Goal: Task Accomplishment & Management: Manage account settings

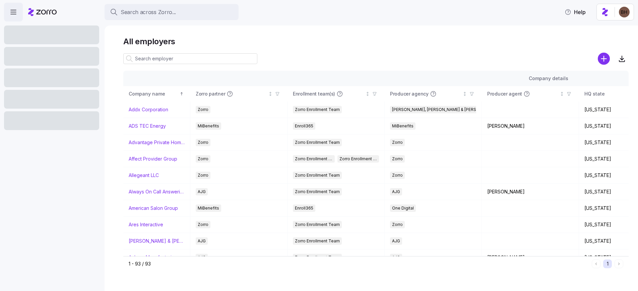
click at [178, 57] on input at bounding box center [190, 58] width 134 height 11
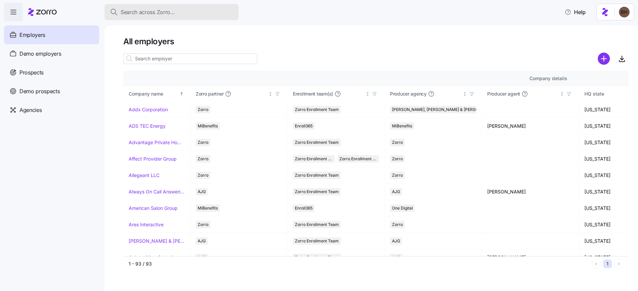
click at [150, 15] on span "Search across Zorro..." at bounding box center [148, 12] width 54 height 8
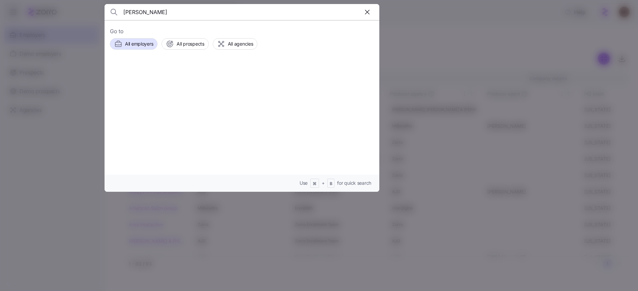
type input "[PERSON_NAME]"
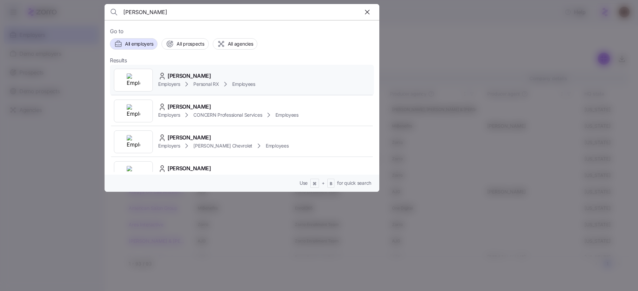
click at [178, 75] on span "[PERSON_NAME]" at bounding box center [190, 76] width 44 height 8
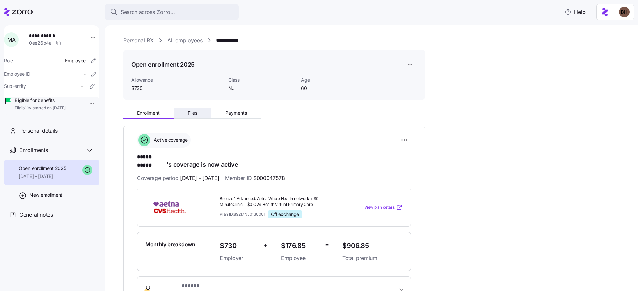
click at [190, 113] on span "Files" at bounding box center [193, 113] width 10 height 5
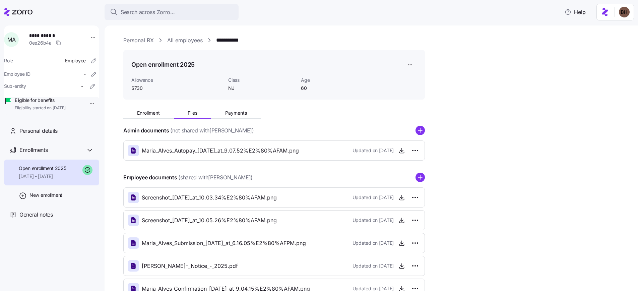
click at [225, 39] on link "**********" at bounding box center [230, 40] width 29 height 8
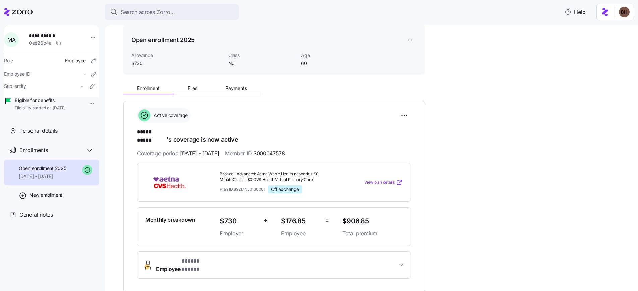
scroll to position [26, 0]
click at [402, 260] on icon "button" at bounding box center [401, 263] width 7 height 7
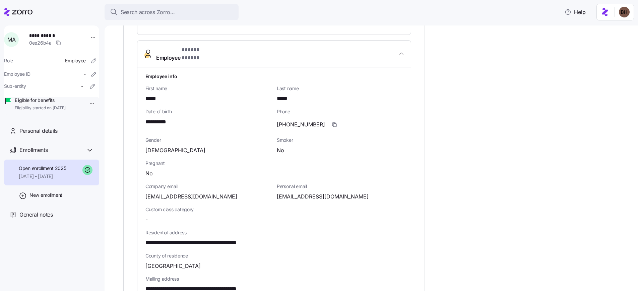
scroll to position [257, 0]
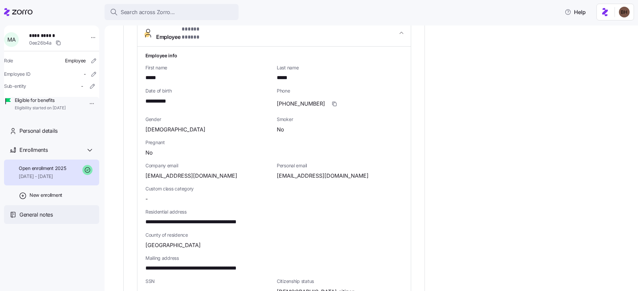
click at [48, 219] on span "General notes" at bounding box center [36, 214] width 34 height 8
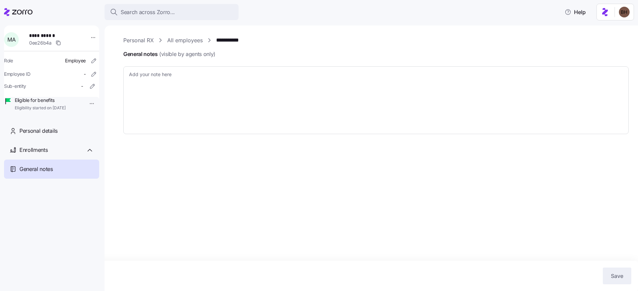
type textarea "x"
type textarea "Call Ref# 653550 Spoke to [PERSON_NAME]. App still shows as being processed, bu…"
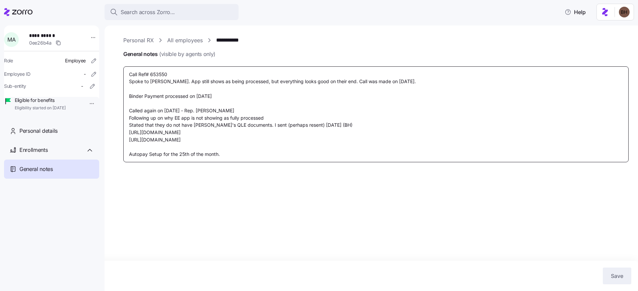
click at [270, 152] on textarea "Call Ref# 653550 Spoke to [PERSON_NAME]. App still shows as being processed, bu…" at bounding box center [375, 114] width 505 height 96
type textarea "x"
type textarea "Call Ref# 653550 Spoke to [PERSON_NAME]. App still shows as being processed, bu…"
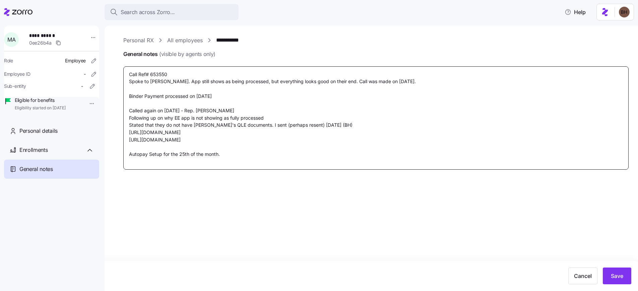
type textarea "x"
type textarea "Call Ref# 653550 Spoke to [PERSON_NAME]. App still shows as being processed, bu…"
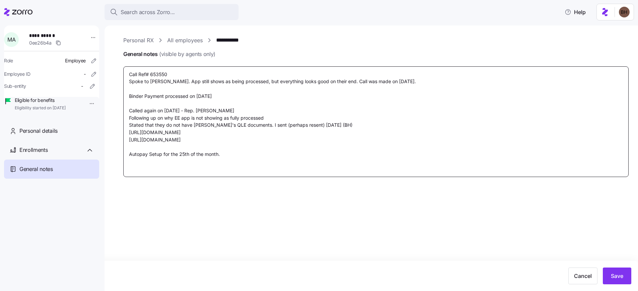
type textarea "x"
type textarea "Call Ref# 653550 Spoke to [PERSON_NAME]. App still shows as being processed, bu…"
type textarea "x"
type textarea "Call Ref# 653550 Spoke to [PERSON_NAME]. App still shows as being processed, bu…"
type textarea "x"
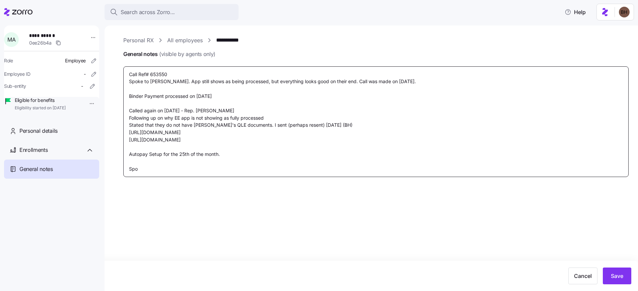
type textarea "Call Ref# 653550 Spoke to [PERSON_NAME]. App still shows as being processed, bu…"
type textarea "x"
type textarea "Call Ref# 653550 Spoke to [PERSON_NAME]. App still shows as being processed, bu…"
type textarea "x"
type textarea "Call Ref# 653550 Spoke to [PERSON_NAME]. App still shows as being processed, bu…"
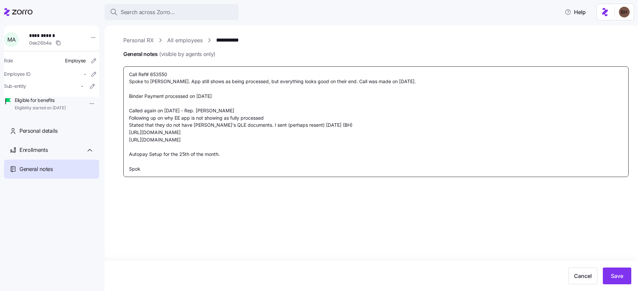
type textarea "x"
type textarea "Call Ref# 653550 Spoke to [PERSON_NAME]. App still shows as being processed, bu…"
type textarea "x"
type textarea "Call Ref# 653550 Spoke to [PERSON_NAME]. App still shows as being processed, bu…"
type textarea "x"
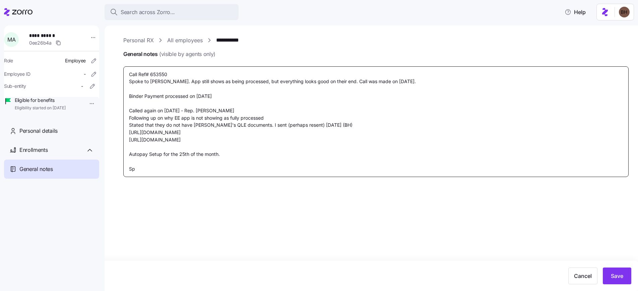
type textarea "Call Ref# 653550 Spoke to [PERSON_NAME]. App still shows as being processed, bu…"
type textarea "x"
type textarea "Call Ref# 653550 Spoke to [PERSON_NAME]. App still shows as being processed, bu…"
type textarea "x"
type textarea "Call Ref# 653550 Spoke to [PERSON_NAME]. App still shows as being processed, bu…"
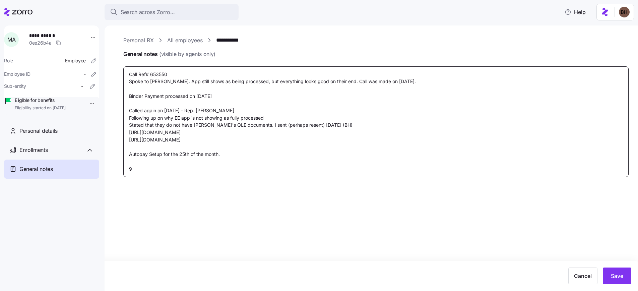
type textarea "x"
type textarea "Call Ref# 653550 Spoke to [PERSON_NAME]. App still shows as being processed, bu…"
type textarea "x"
type textarea "Call Ref# 653550 Spoke to [PERSON_NAME]. App still shows as being processed, bu…"
type textarea "x"
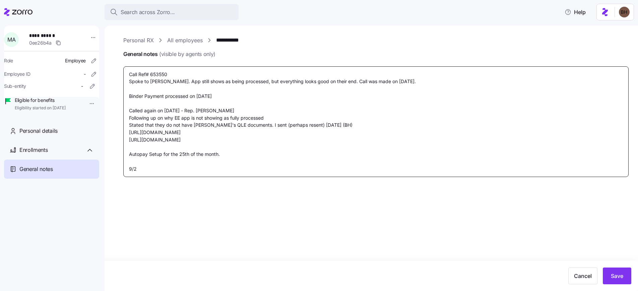
type textarea "Call Ref# 653550 Spoke to [PERSON_NAME]. App still shows as being processed, bu…"
type textarea "x"
type textarea "Call Ref# 653550 Spoke to [PERSON_NAME]. App still shows as being processed, bu…"
type textarea "x"
type textarea "Call Ref# 653550 Spoke to [PERSON_NAME]. App still shows as being processed, bu…"
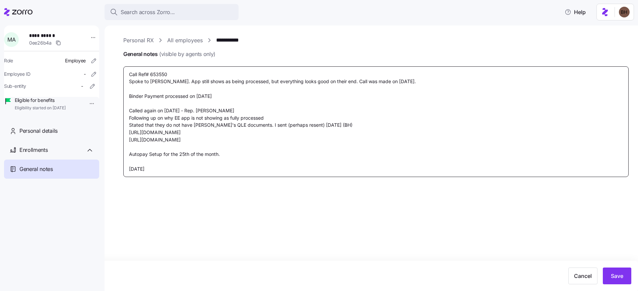
type textarea "x"
type textarea "Call Ref# 653550 Spoke to [PERSON_NAME]. App still shows as being processed, bu…"
type textarea "x"
type textarea "Call Ref# 653550 Spoke to [PERSON_NAME]. App still shows as being processed, bu…"
type textarea "x"
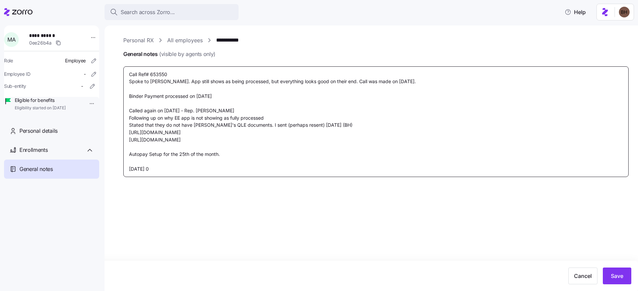
type textarea "Call Ref# 653550 Spoke to [PERSON_NAME]. App still shows as being processed, bu…"
type textarea "x"
type textarea "Call Ref# 653550 Spoke to [PERSON_NAME]. App still shows as being processed, bu…"
type textarea "x"
type textarea "Call Ref# 653550 Spoke to [PERSON_NAME]. App still shows as being processed, bu…"
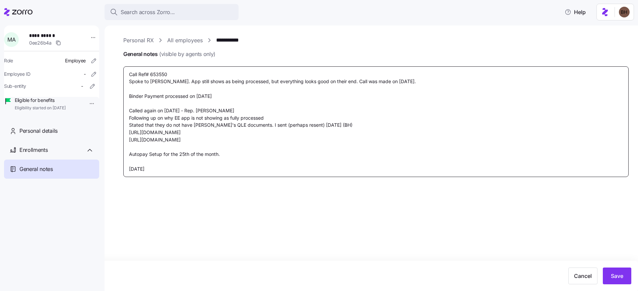
type textarea "x"
type textarea "Call Ref# 653550 Spoke to [PERSON_NAME]. App still shows as being processed, bu…"
type textarea "x"
type textarea "Call Ref# 653550 Spoke to [PERSON_NAME]. App still shows as being processed, bu…"
type textarea "x"
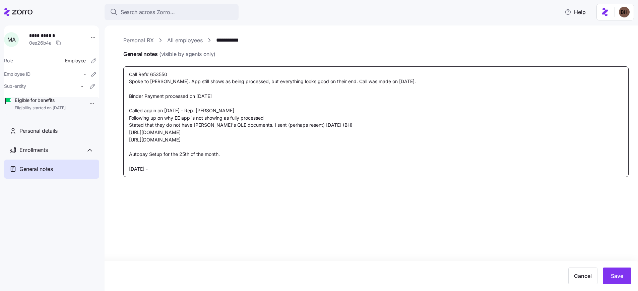
type textarea "Call Ref# 653550 Spoke to [PERSON_NAME]. App still shows as being processed, bu…"
type textarea "x"
type textarea "Call Ref# 653550 Spoke to [PERSON_NAME]. App still shows as being processed, bu…"
type textarea "x"
type textarea "Call Ref# 653550 Spoke to [PERSON_NAME]. App still shows as being processed, bu…"
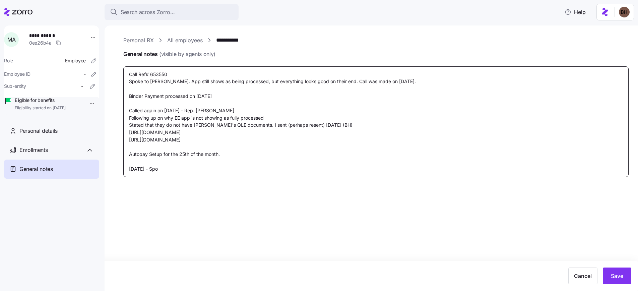
type textarea "x"
type textarea "Call Ref# 653550 Spoke to [PERSON_NAME]. App still shows as being processed, bu…"
type textarea "x"
type textarea "Call Ref# 653550 Spoke to [PERSON_NAME]. App still shows as being processed, bu…"
type textarea "x"
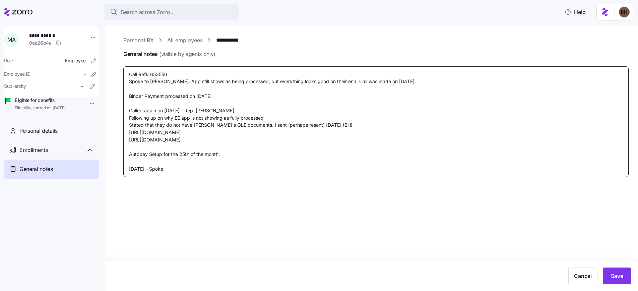
type textarea "Call Ref# 653550 Spoke to [PERSON_NAME]. App still shows as being processed, bu…"
type textarea "x"
type textarea "Call Ref# 653550 Spoke to [PERSON_NAME]. App still shows as being processed, bu…"
type textarea "x"
type textarea "Call Ref# 653550 Spoke to [PERSON_NAME]. App still shows as being processed, bu…"
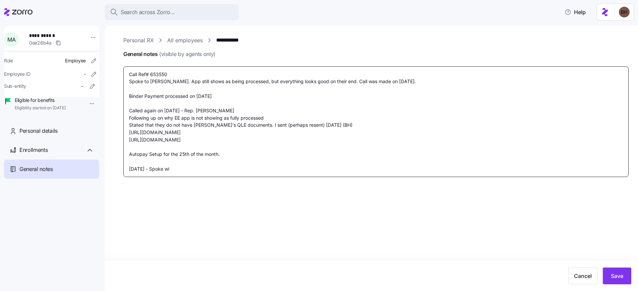
type textarea "x"
type textarea "Call Ref# 653550 Spoke to [PERSON_NAME]. App still shows as being processed, bu…"
type textarea "x"
type textarea "Call Ref# 653550 Spoke to [PERSON_NAME]. App still shows as being processed, bu…"
type textarea "x"
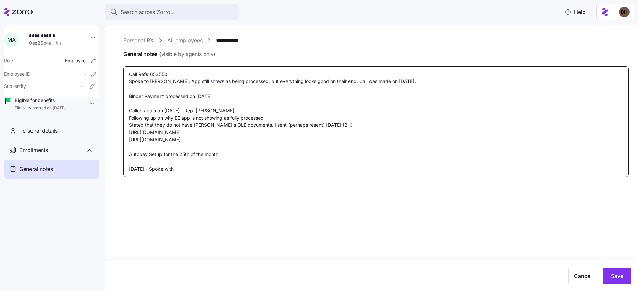
type textarea "Call Ref# 653550 Spoke to [PERSON_NAME]. App still shows as being processed, bu…"
type textarea "x"
type textarea "Call Ref# 653550 Spoke to [PERSON_NAME]. App still shows as being processed, bu…"
type textarea "x"
type textarea "Call Ref# 653550 Spoke to [PERSON_NAME]. App still shows as being processed, bu…"
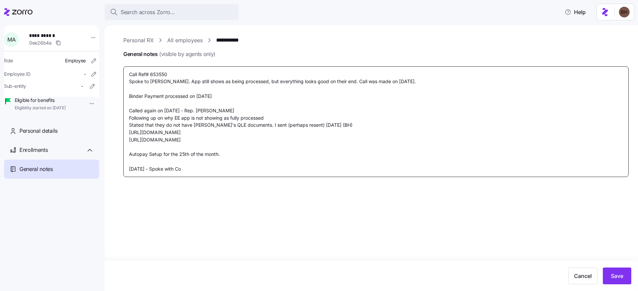
type textarea "x"
type textarea "Call Ref# 653550 Spoke to [PERSON_NAME]. App still shows as being processed, bu…"
type textarea "x"
type textarea "Call Ref# 653550 Spoke to [PERSON_NAME]. App still shows as being processed, bu…"
type textarea "x"
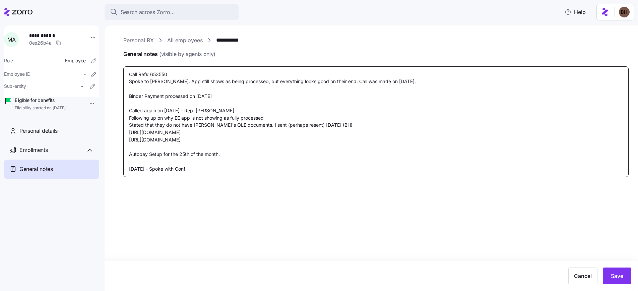
type textarea "Call Ref# 653550 Spoke to [PERSON_NAME]. App still shows as being processed, bu…"
type textarea "x"
type textarea "Call Ref# 653550 Spoke to [PERSON_NAME]. App still shows as being processed, bu…"
type textarea "x"
type textarea "Call Ref# 653550 Spoke to [PERSON_NAME]. App still shows as being processed, bu…"
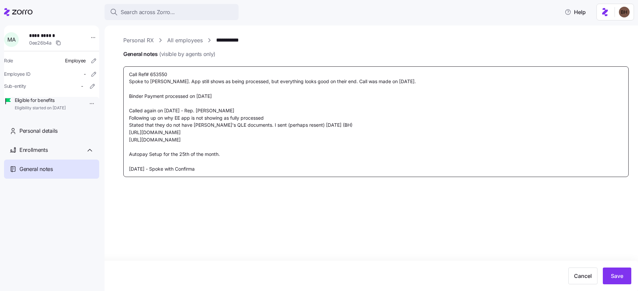
type textarea "x"
type textarea "Call Ref# 653550 Spoke to [PERSON_NAME]. App still shows as being processed, bu…"
type textarea "x"
type textarea "Call Ref# 653550 Spoke to [PERSON_NAME]. App still shows as being processed, bu…"
type textarea "x"
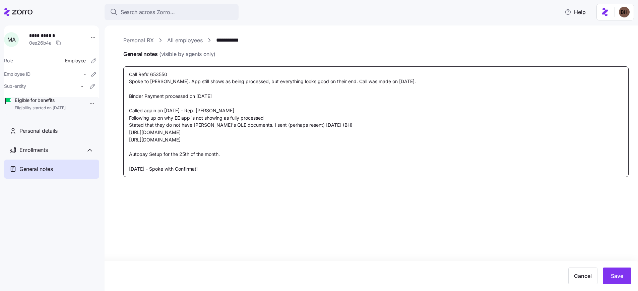
type textarea "Call Ref# 653550 Spoke to [PERSON_NAME]. App still shows as being processed, bu…"
type textarea "x"
type textarea "Call Ref# 653550 Spoke to [PERSON_NAME]. App still shows as being processed, bu…"
type textarea "x"
type textarea "Call Ref# 653550 Spoke to [PERSON_NAME]. App still shows as being processed, bu…"
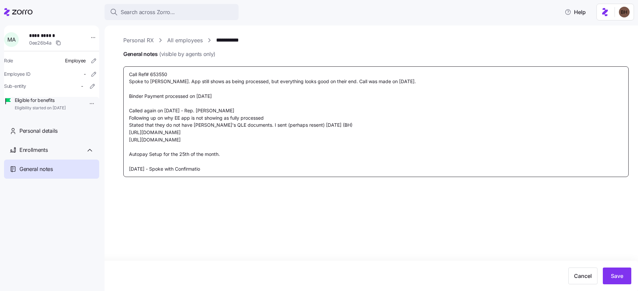
type textarea "x"
type textarea "Call Ref# 653550 Spoke to [PERSON_NAME]. App still shows as being processed, bu…"
type textarea "x"
type textarea "Call Ref# 653550 Spoke to [PERSON_NAME]. App still shows as being processed, bu…"
type textarea "x"
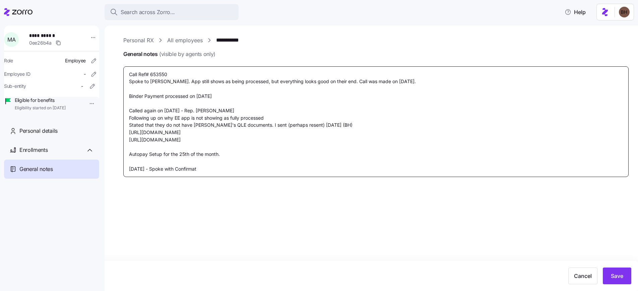
type textarea "Call Ref# 653550 Spoke to [PERSON_NAME]. App still shows as being processed, bu…"
type textarea "x"
type textarea "Call Ref# 653550 Spoke to [PERSON_NAME]. App still shows as being processed, bu…"
type textarea "x"
type textarea "Call Ref# 653550 Spoke to [PERSON_NAME]. App still shows as being processed, bu…"
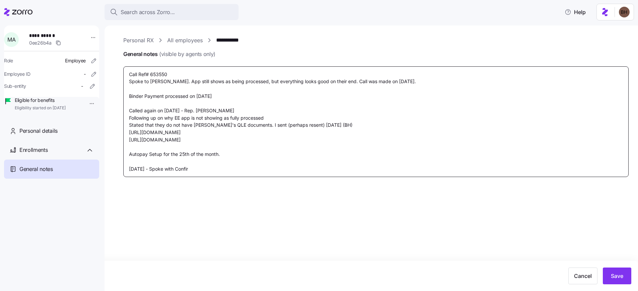
type textarea "x"
type textarea "Call Ref# 653550 Spoke to [PERSON_NAME]. App still shows as being processed, bu…"
type textarea "x"
type textarea "Call Ref# 653550 Spoke to [PERSON_NAME]. App still shows as being processed, bu…"
type textarea "x"
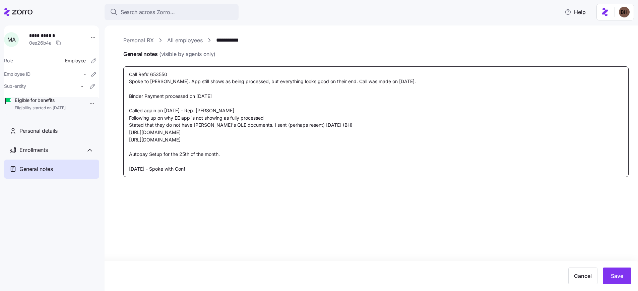
type textarea "Call Ref# 653550 Spoke to [PERSON_NAME]. App still shows as being processed, bu…"
type textarea "x"
type textarea "Call Ref# 653550 Spoke to [PERSON_NAME]. App still shows as being processed, bu…"
type textarea "x"
type textarea "Call Ref# 653550 Spoke to [PERSON_NAME]. App still shows as being processed, bu…"
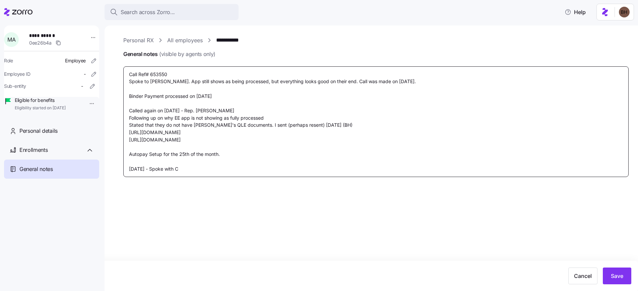
type textarea "x"
type textarea "Call Ref# 653550 Spoke to [PERSON_NAME]. App still shows as being processed, bu…"
type textarea "x"
type textarea "Call Ref# 653550 Spoke to [PERSON_NAME]. App still shows as being processed, bu…"
type textarea "x"
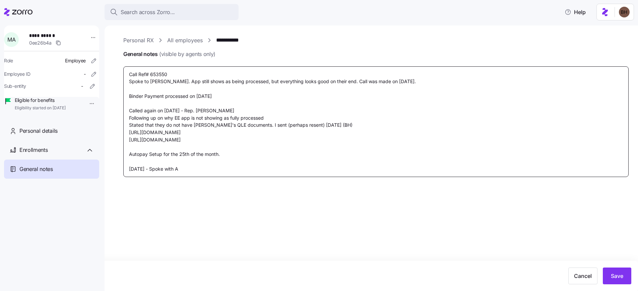
type textarea "Call Ref# 653550 Spoke to [PERSON_NAME]. App still shows as being processed, bu…"
type textarea "x"
type textarea "Call Ref# 653550 Spoke to [PERSON_NAME]. App still shows as being processed, bu…"
type textarea "x"
type textarea "Call Ref# 653550 Spoke to [PERSON_NAME]. App still shows as being processed, bu…"
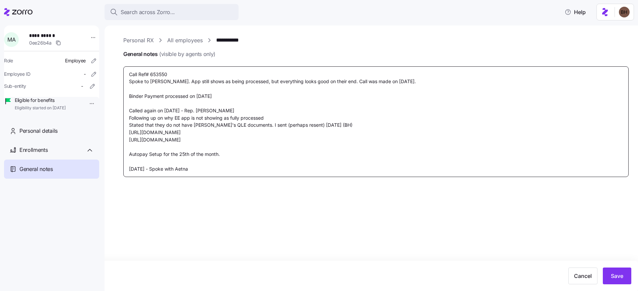
type textarea "x"
type textarea "Call Ref# 653550 Spoke to [PERSON_NAME]. App still shows as being processed, bu…"
type textarea "x"
type textarea "Call Ref# 653550 Spoke to [PERSON_NAME]. App still shows as being processed, bu…"
type textarea "x"
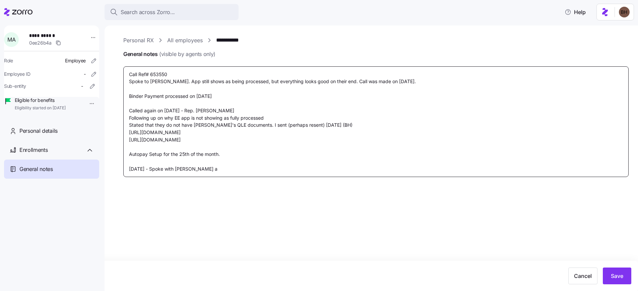
type textarea "Call Ref# 653550 Spoke to [PERSON_NAME]. App still shows as being processed, bu…"
type textarea "x"
type textarea "Call Ref# 653550 Spoke to [PERSON_NAME]. App still shows as being processed, bu…"
type textarea "x"
type textarea "Call Ref# 653550 Spoke to [PERSON_NAME]. App still shows as being processed, bu…"
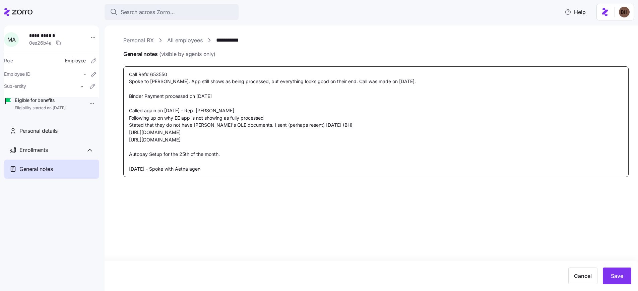
type textarea "x"
type textarea "Call Ref# 653550 Spoke to [PERSON_NAME]. App still shows as being processed, bu…"
type textarea "x"
type textarea "Call Ref# 653550 Spoke to [PERSON_NAME]. App still shows as being processed, bu…"
type textarea "x"
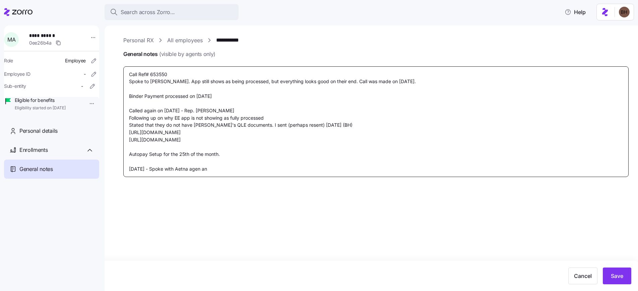
type textarea "Call Ref# 653550 Spoke to [PERSON_NAME]. App still shows as being processed, bu…"
type textarea "x"
type textarea "Call Ref# 653550 Spoke to [PERSON_NAME]. App still shows as being processed, bu…"
type textarea "x"
type textarea "Call Ref# 653550 Spoke to [PERSON_NAME]. App still shows as being processed, bu…"
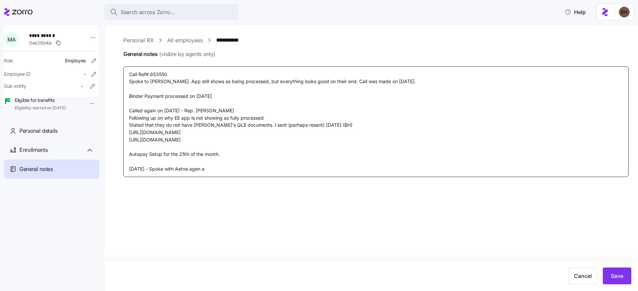
type textarea "x"
type textarea "Call Ref# 653550 Spoke to [PERSON_NAME]. App still shows as being processed, bu…"
type textarea "x"
type textarea "Call Ref# 653550 Spoke to [PERSON_NAME]. App still shows as being processed, bu…"
type textarea "x"
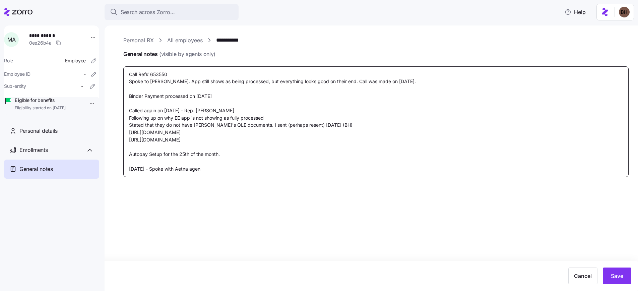
type textarea "Call Ref# 653550 Spoke to [PERSON_NAME]. App still shows as being processed, bu…"
type textarea "x"
type textarea "Call Ref# 653550 Spoke to [PERSON_NAME]. App still shows as being processed, bu…"
type textarea "x"
type textarea "Call Ref# 653550 Spoke to [PERSON_NAME]. App still shows as being processed, bu…"
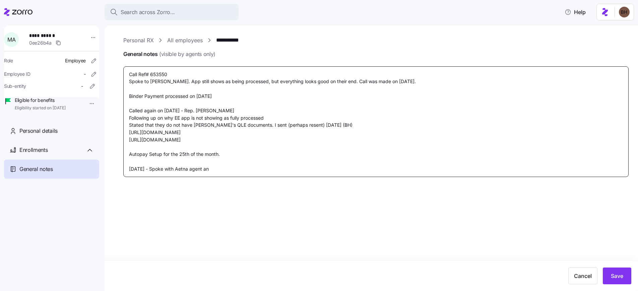
type textarea "x"
type textarea "Call Ref# 653550 Spoke to [PERSON_NAME]. App still shows as being processed, bu…"
type textarea "x"
type textarea "Call Ref# 653550 Spoke to [PERSON_NAME]. App still shows as being processed, bu…"
type textarea "x"
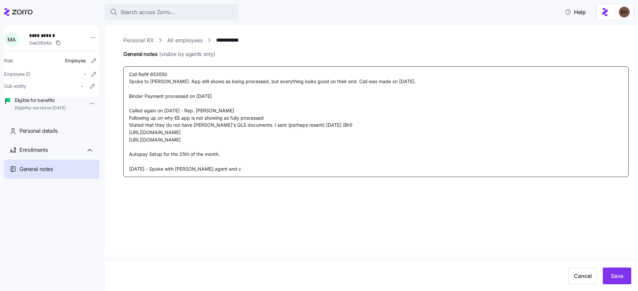
type textarea "Call Ref# 653550 Spoke to [PERSON_NAME]. App still shows as being processed, bu…"
type textarea "x"
type textarea "Call Ref# 653550 Spoke to [PERSON_NAME]. App still shows as being processed, bu…"
type textarea "x"
type textarea "Call Ref# 653550 Spoke to [PERSON_NAME]. App still shows as being processed, bu…"
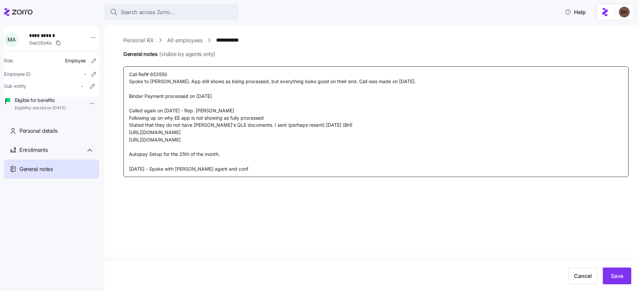
type textarea "x"
type textarea "Call Ref# 653550 Spoke to [PERSON_NAME]. App still shows as being processed, bu…"
type textarea "x"
type textarea "Call Ref# 653550 Spoke to [PERSON_NAME]. App still shows as being processed, bu…"
type textarea "x"
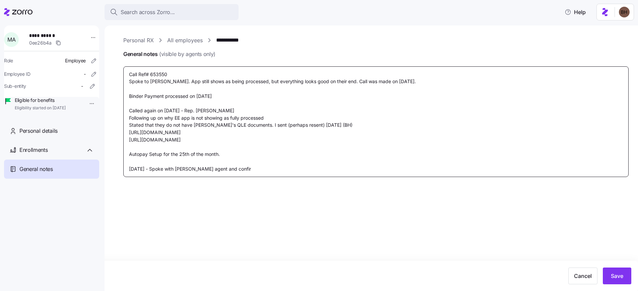
type textarea "Call Ref# 653550 Spoke to [PERSON_NAME]. App still shows as being processed, bu…"
type textarea "x"
type textarea "Call Ref# 653550 Spoke to [PERSON_NAME]. App still shows as being processed, bu…"
type textarea "x"
type textarea "Call Ref# 653550 Spoke to [PERSON_NAME]. App still shows as being processed, bu…"
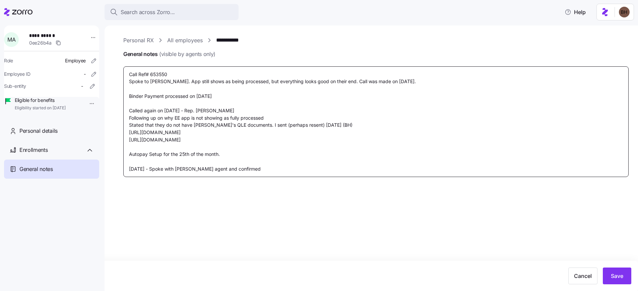
type textarea "x"
type textarea "Call Ref# 653550 Spoke to [PERSON_NAME]. App still shows as being processed, bu…"
type textarea "x"
type textarea "Call Ref# 653550 Spoke to [PERSON_NAME]. App still shows as being processed, bu…"
type textarea "x"
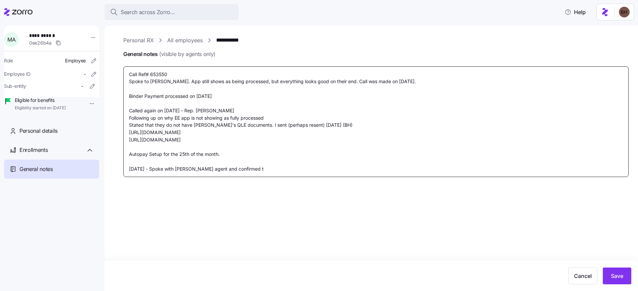
type textarea "Call Ref# 653550 Spoke to [PERSON_NAME]. App still shows as being processed, bu…"
type textarea "x"
type textarea "Call Ref# 653550 Spoke to [PERSON_NAME]. App still shows as being processed, bu…"
type textarea "x"
type textarea "Call Ref# 653550 Spoke to [PERSON_NAME]. App still shows as being processed, bu…"
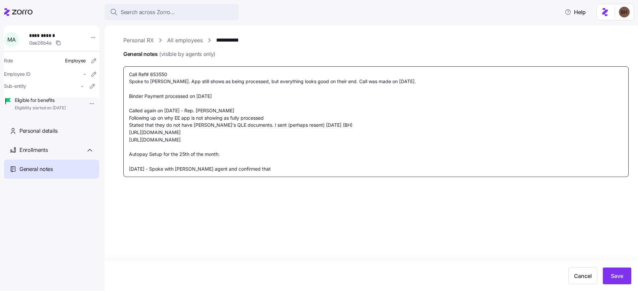
type textarea "x"
type textarea "Call Ref# 653550 Spoke to [PERSON_NAME]. App still shows as being processed, bu…"
type textarea "x"
type textarea "Call Ref# 653550 Spoke to [PERSON_NAME]. App still shows as being processed, bu…"
type textarea "x"
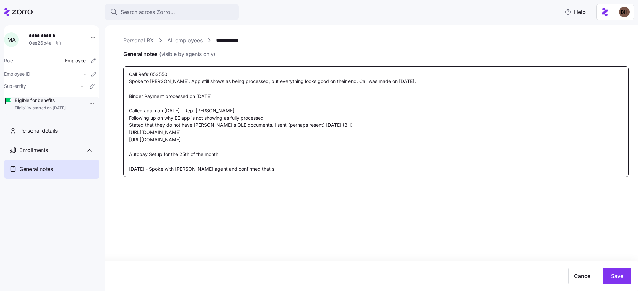
type textarea "Call Ref# 653550 Spoke to [PERSON_NAME]. App still shows as being processed, bu…"
type textarea "x"
type textarea "Call Ref# 653550 Spoke to [PERSON_NAME]. App still shows as being processed, bu…"
type textarea "x"
type textarea "Call Ref# 653550 Spoke to [PERSON_NAME]. App still shows as being processed, bu…"
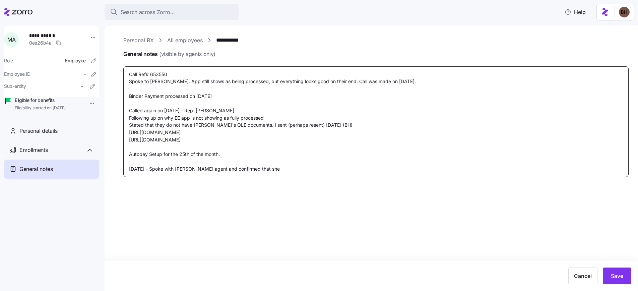
type textarea "x"
type textarea "Call Ref# 653550 Spoke to [PERSON_NAME]. App still shows as being processed, bu…"
type textarea "x"
click at [246, 170] on textarea "Call Ref# 653550 Spoke to [PERSON_NAME]. App still shows as being processed, bu…" at bounding box center [375, 121] width 505 height 111
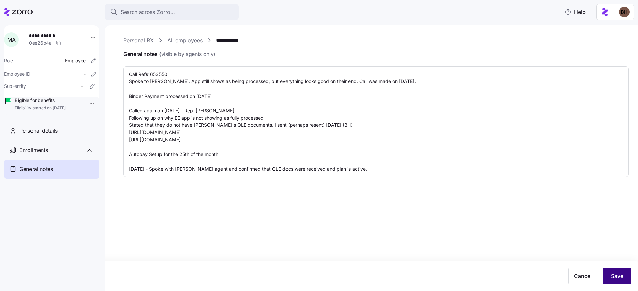
click at [616, 277] on span "Save" at bounding box center [617, 276] width 12 height 8
click at [38, 109] on span "Eligibility started on [DATE]" at bounding box center [40, 108] width 51 height 6
click at [38, 135] on span "Personal details" at bounding box center [38, 131] width 38 height 8
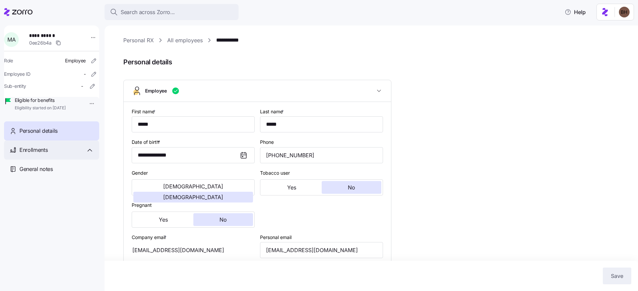
click at [38, 154] on span "Enrollments" at bounding box center [33, 150] width 28 height 8
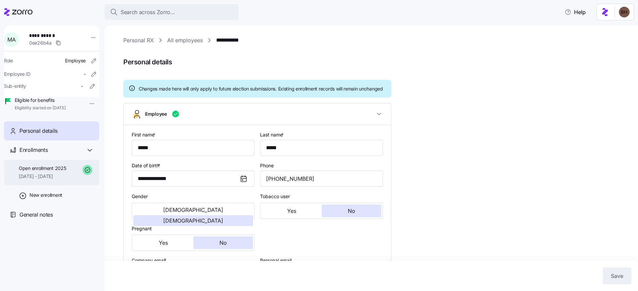
click at [45, 172] on span "Open enrollment 2025" at bounding box center [42, 168] width 47 height 7
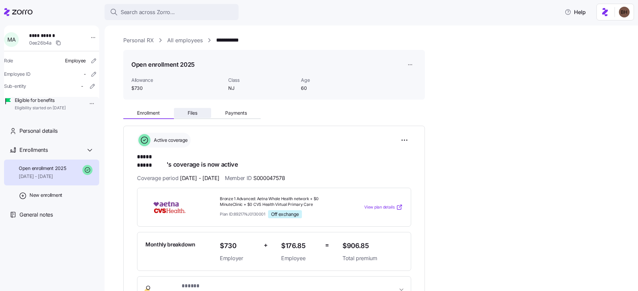
click at [188, 115] on span "Files" at bounding box center [193, 113] width 10 height 5
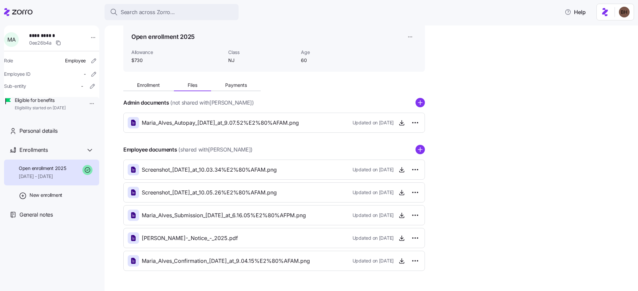
scroll to position [26, 0]
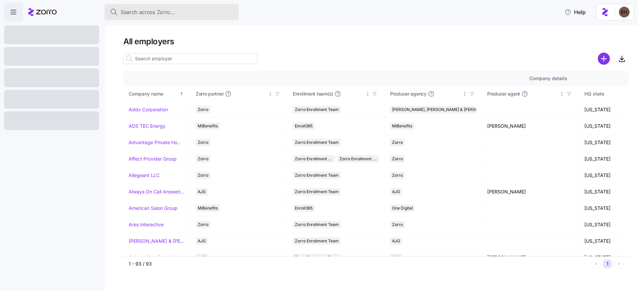
click at [144, 16] on span "Search across Zorro..." at bounding box center [148, 12] width 54 height 8
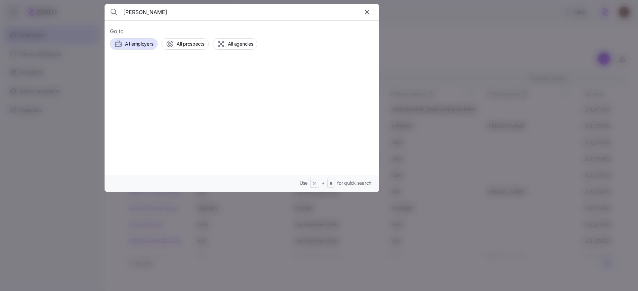
type input "quincy jones"
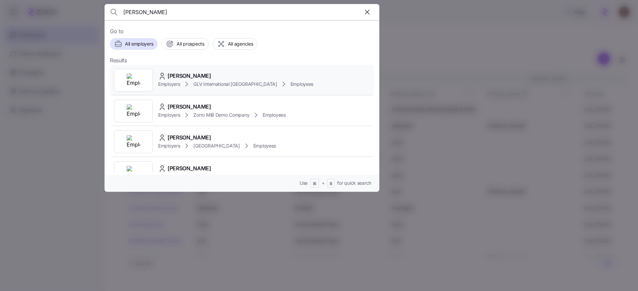
click at [197, 81] on span "GLV International [GEOGRAPHIC_DATA]" at bounding box center [234, 84] width 83 height 7
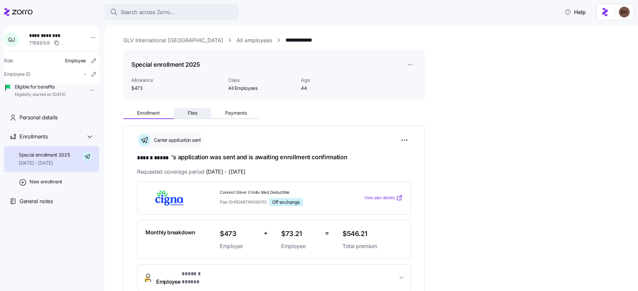
click at [196, 114] on span "Files" at bounding box center [193, 113] width 10 height 5
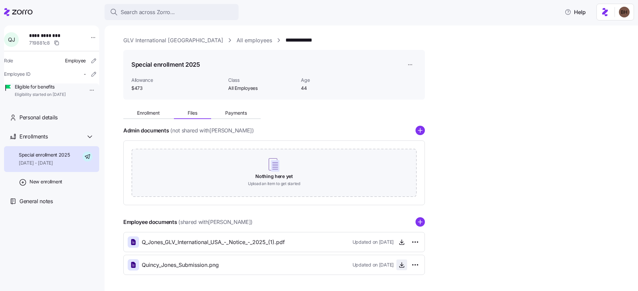
click at [402, 264] on icon "button" at bounding box center [401, 264] width 7 height 7
click at [157, 115] on span "Enrollment" at bounding box center [148, 113] width 23 height 5
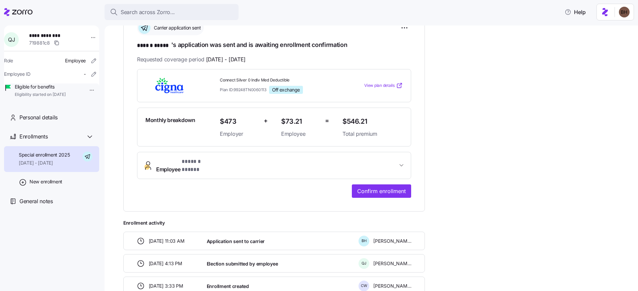
scroll to position [118, 0]
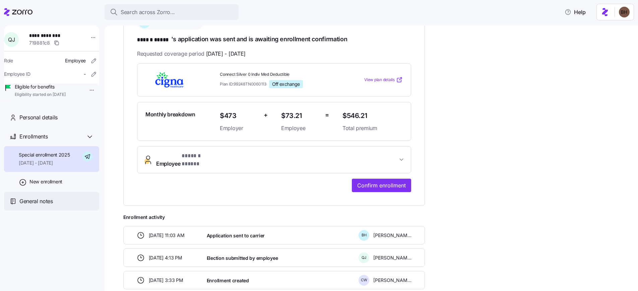
click at [47, 205] on span "General notes" at bounding box center [36, 201] width 34 height 8
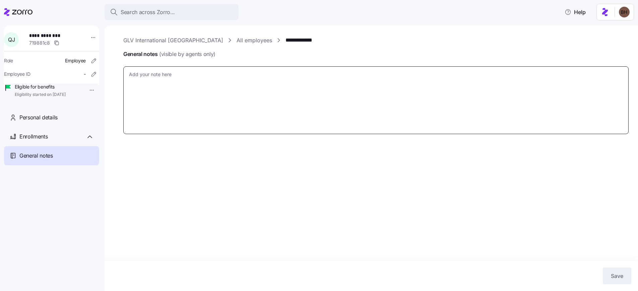
click at [193, 111] on textarea "General notes (visible by agents only)" at bounding box center [375, 100] width 505 height 68
paste textarea "APP ISSUE: Submitted with the wrong Start Date on HealthSherpa DeepLink App for…"
type textarea "x"
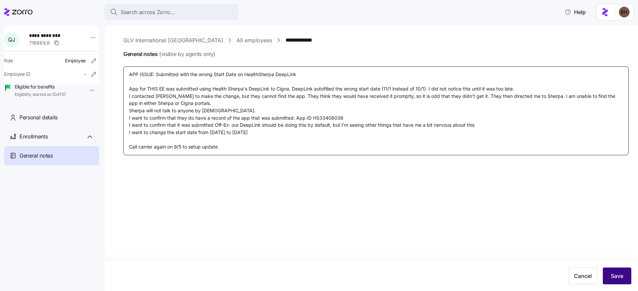
type textarea "APP ISSUE: Submitted with the wrong Start Date on HealthSherpa DeepLink App for…"
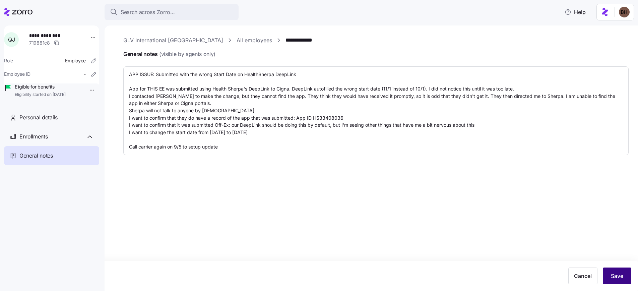
click at [618, 277] on span "Save" at bounding box center [617, 276] width 12 height 8
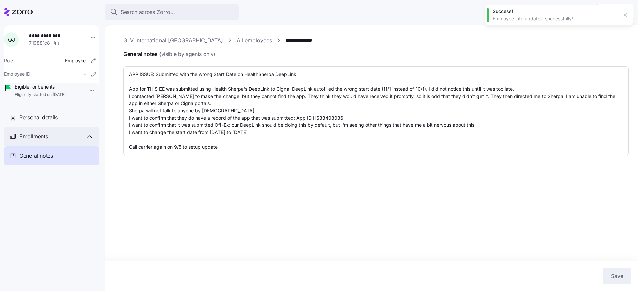
click at [49, 141] on div "Enrollments" at bounding box center [56, 136] width 74 height 8
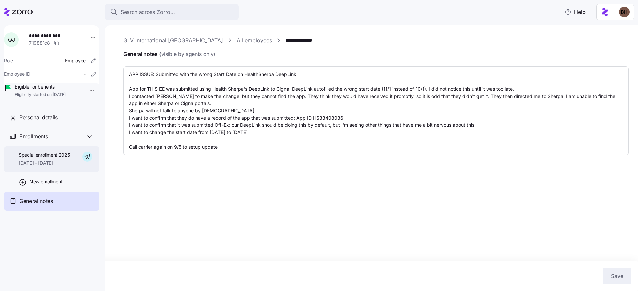
click at [53, 166] on span "10/01/2025 - 12/31/2025" at bounding box center [44, 162] width 51 height 7
type textarea "x"
